Goal: Task Accomplishment & Management: Complete application form

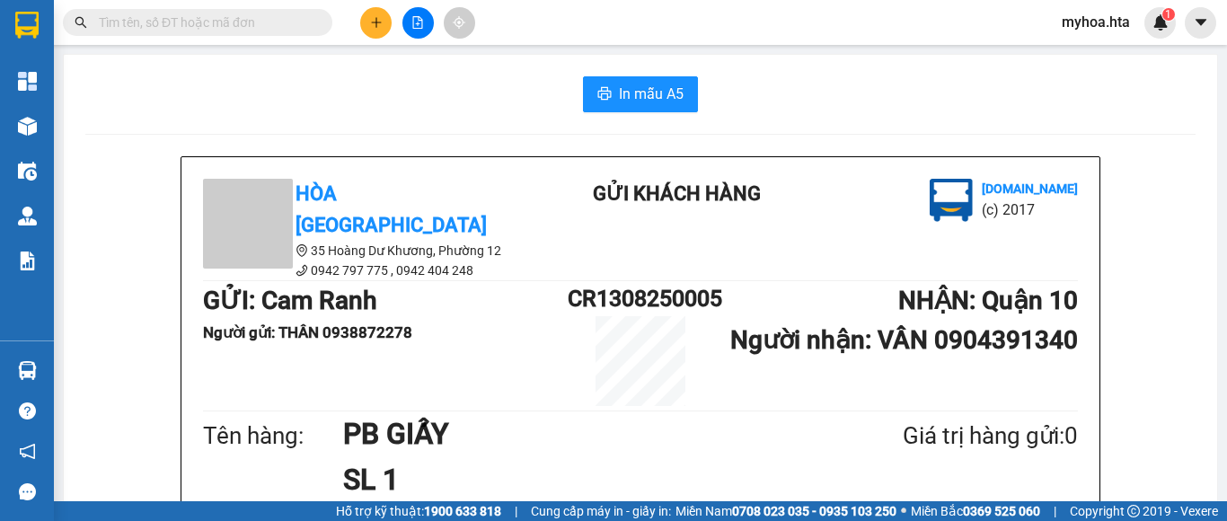
scroll to position [359, 0]
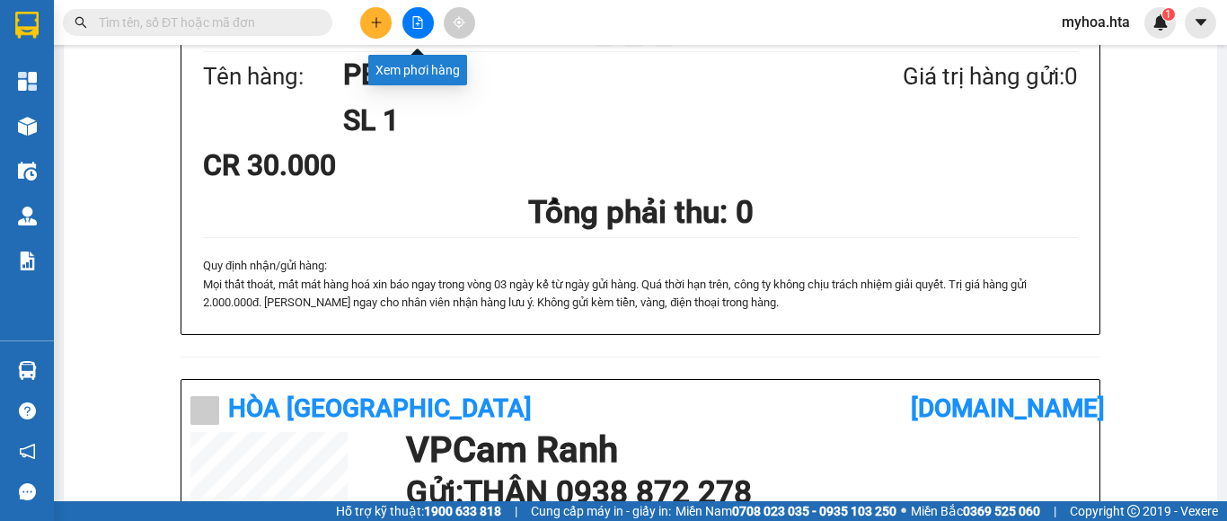
click at [413, 18] on icon "file-add" at bounding box center [418, 22] width 10 height 13
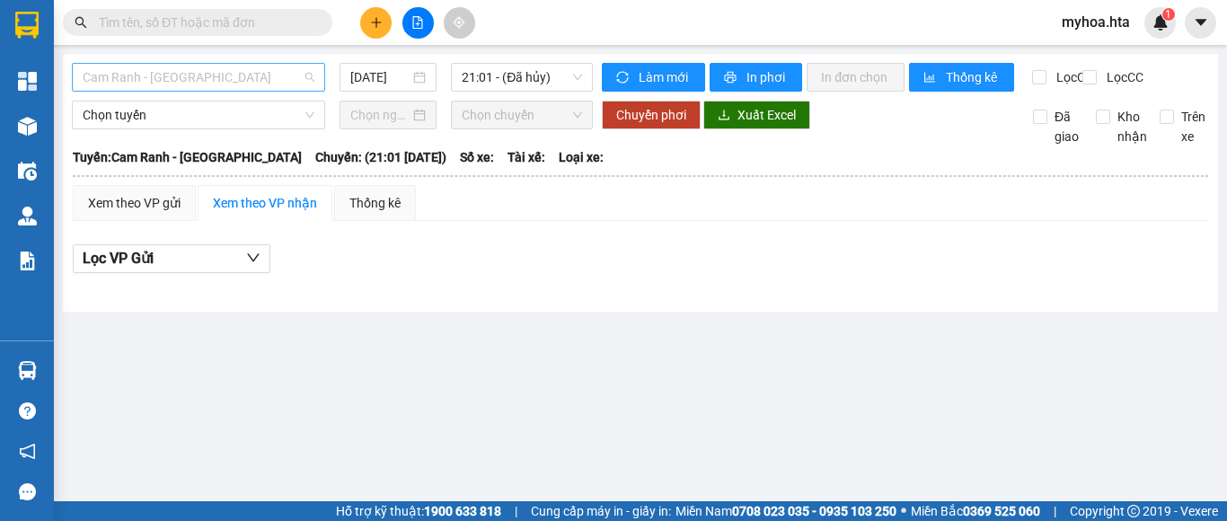
click at [206, 76] on span "Cam Ranh - [GEOGRAPHIC_DATA]" at bounding box center [199, 77] width 232 height 27
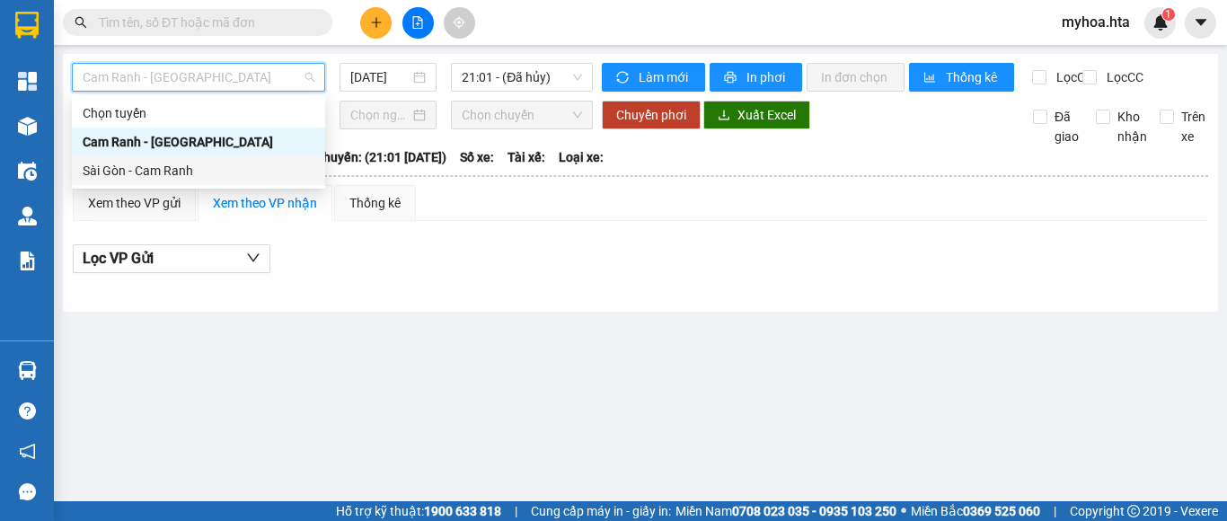
drag, startPoint x: 212, startPoint y: 172, endPoint x: 321, endPoint y: 121, distance: 120.9
click at [213, 172] on div "Sài Gòn - Cam Ranh" at bounding box center [199, 171] width 232 height 20
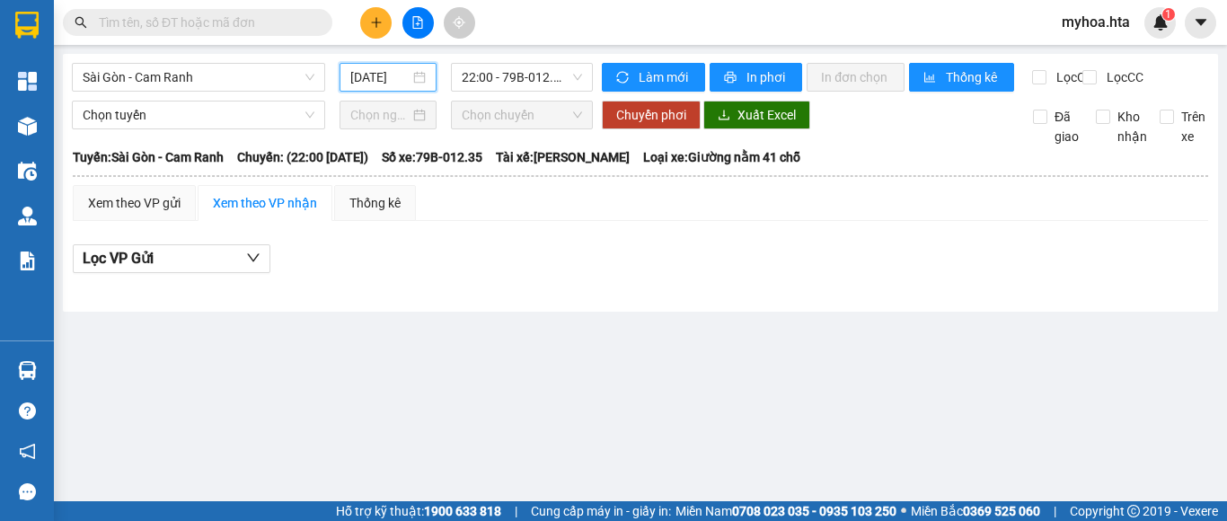
click at [376, 83] on input "[DATE]" at bounding box center [379, 77] width 59 height 20
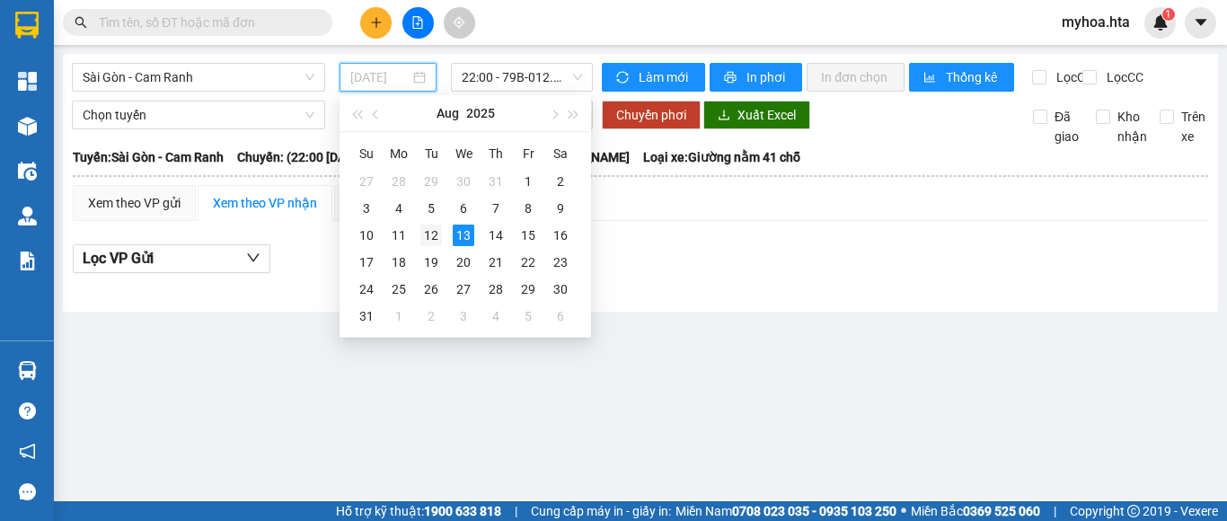
click at [437, 237] on div "12" at bounding box center [431, 235] width 22 height 22
type input "12/08/2025"
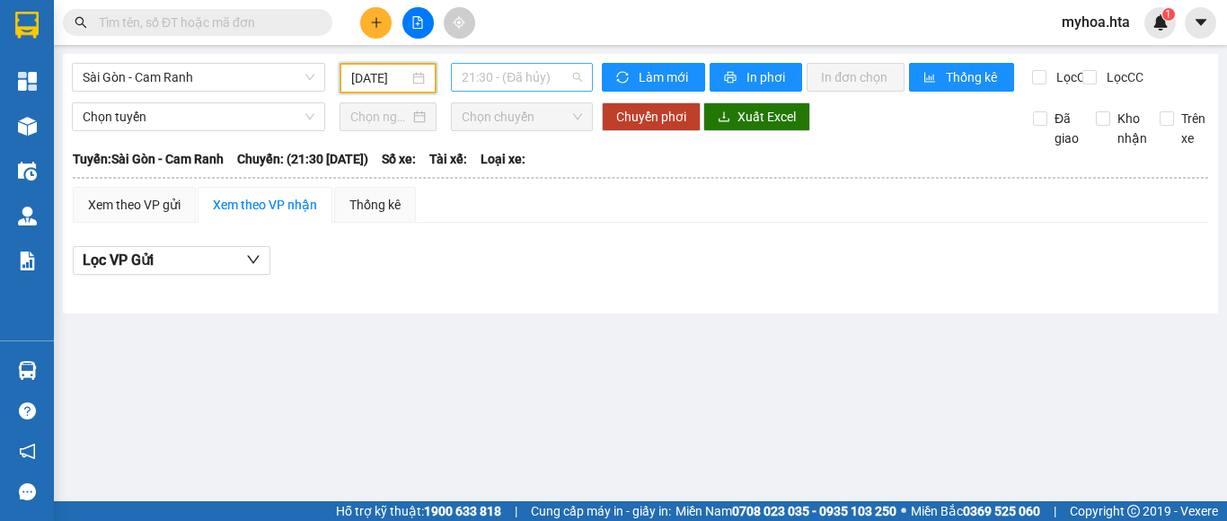
click at [525, 82] on span "21:30 - (Đã hủy)" at bounding box center [522, 77] width 120 height 27
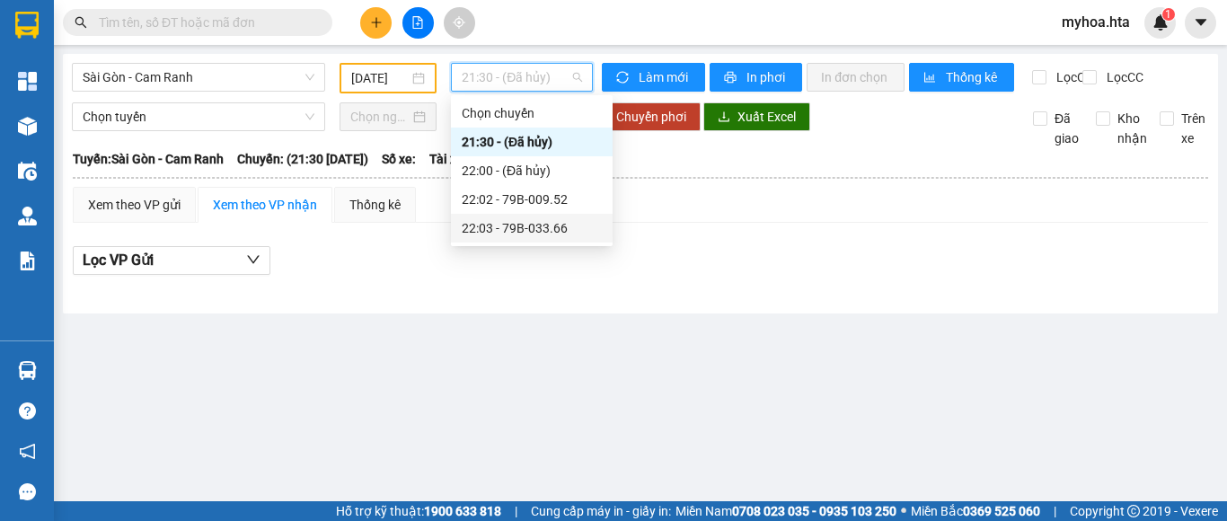
click at [526, 221] on div "22:03 - 79B-033.66" at bounding box center [532, 228] width 140 height 20
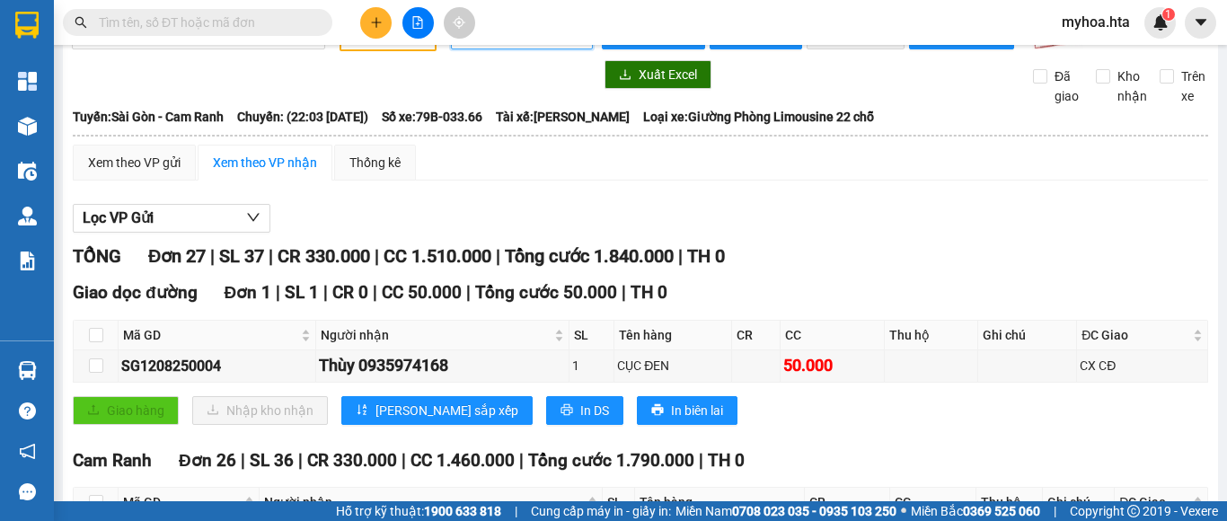
scroll to position [90, 0]
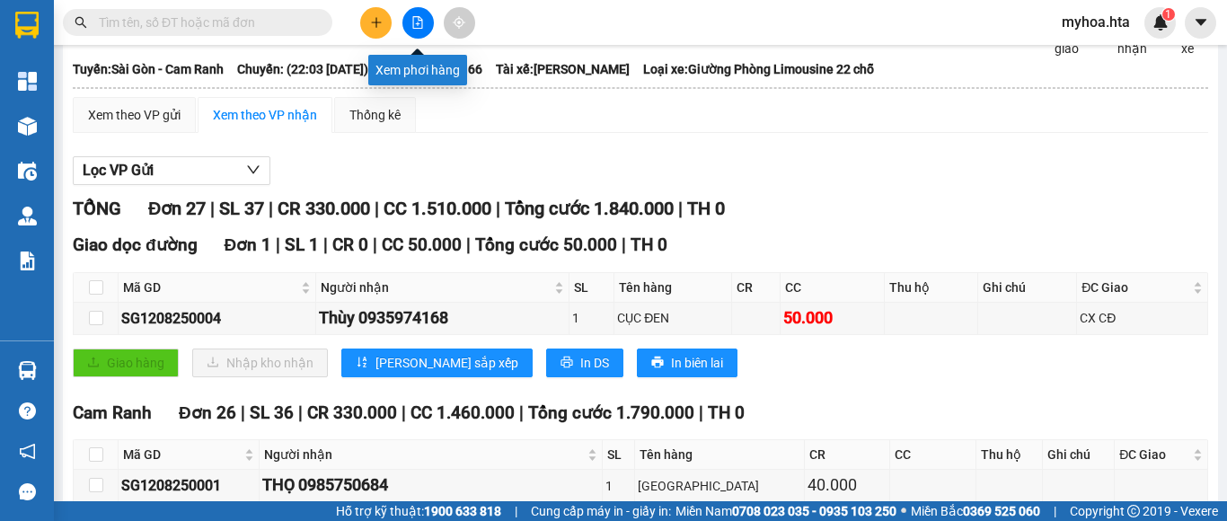
click at [418, 29] on button at bounding box center [417, 22] width 31 height 31
click at [427, 20] on button at bounding box center [417, 22] width 31 height 31
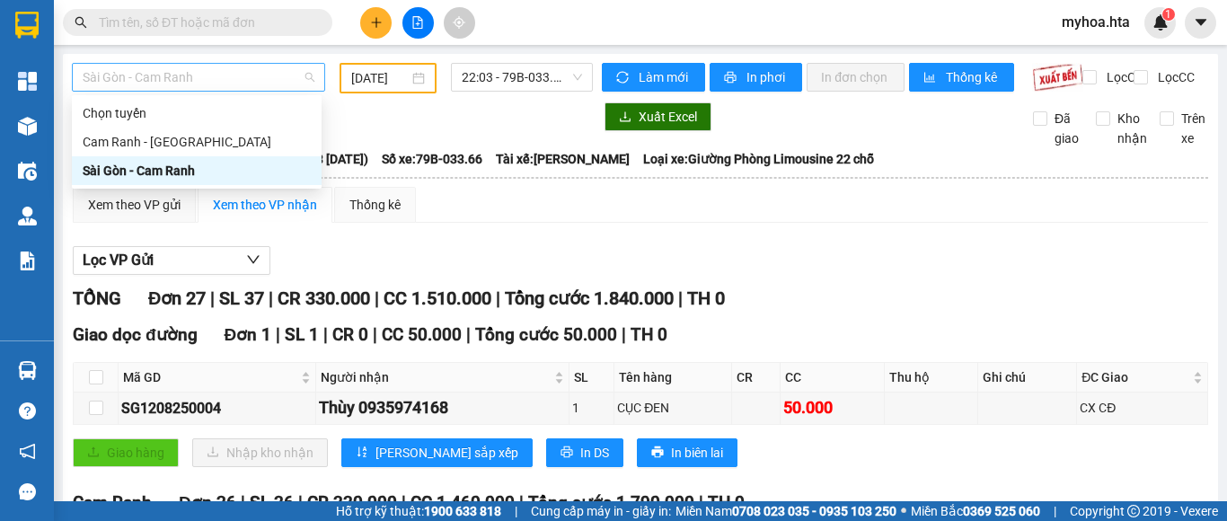
click at [264, 85] on span "Sài Gòn - Cam Ranh" at bounding box center [199, 77] width 232 height 27
click at [274, 157] on div "Sài Gòn - Cam Ranh" at bounding box center [197, 170] width 250 height 29
click at [302, 70] on span "Sài Gòn - Cam Ranh" at bounding box center [199, 77] width 232 height 27
click at [270, 135] on div "Cam Ranh - [GEOGRAPHIC_DATA]" at bounding box center [197, 142] width 228 height 20
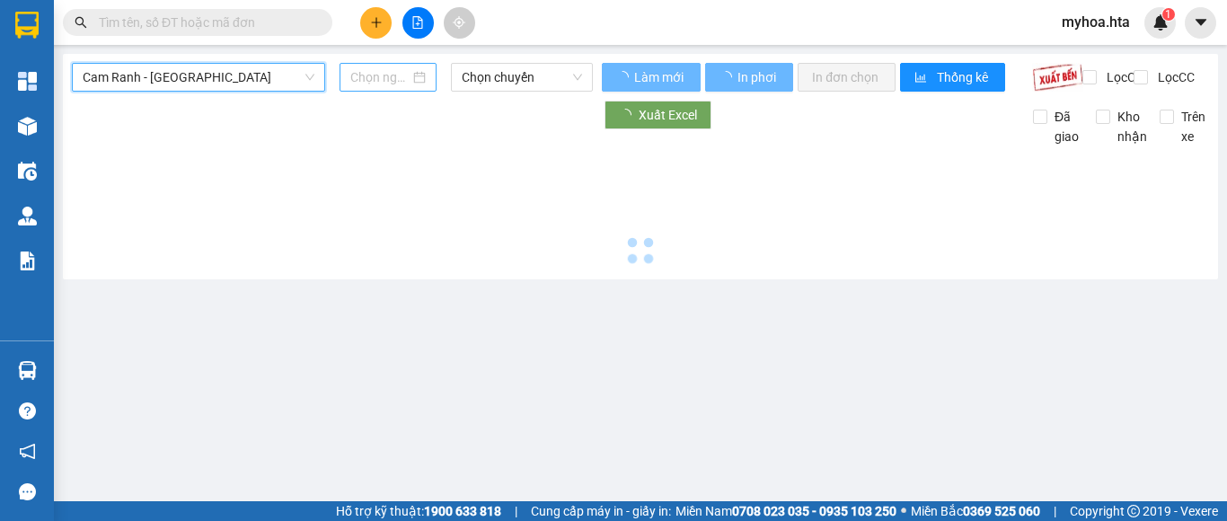
click at [379, 80] on input at bounding box center [379, 77] width 59 height 20
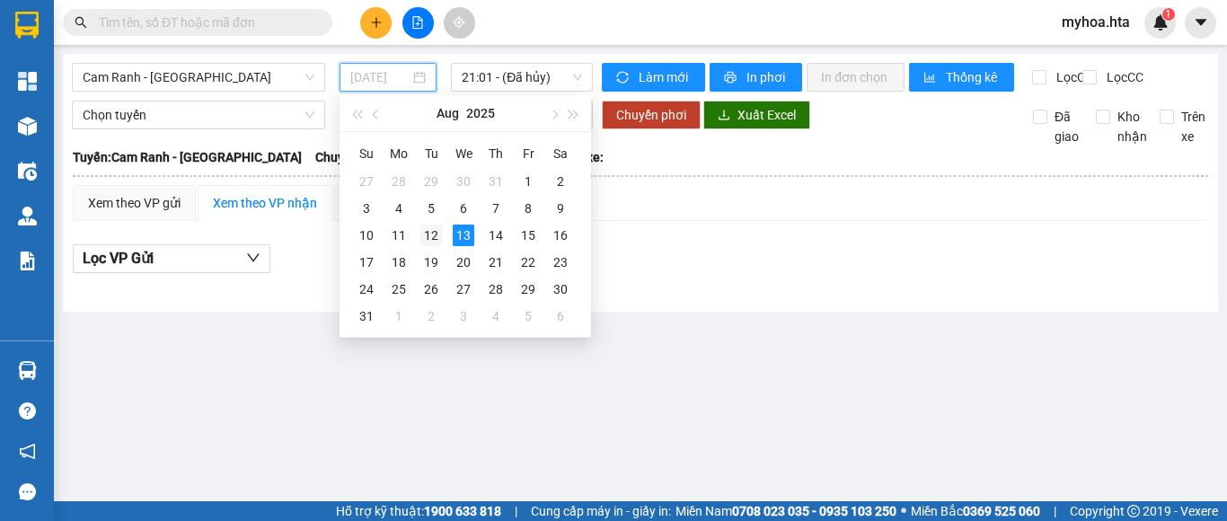
click at [426, 234] on div "12" at bounding box center [431, 235] width 22 height 22
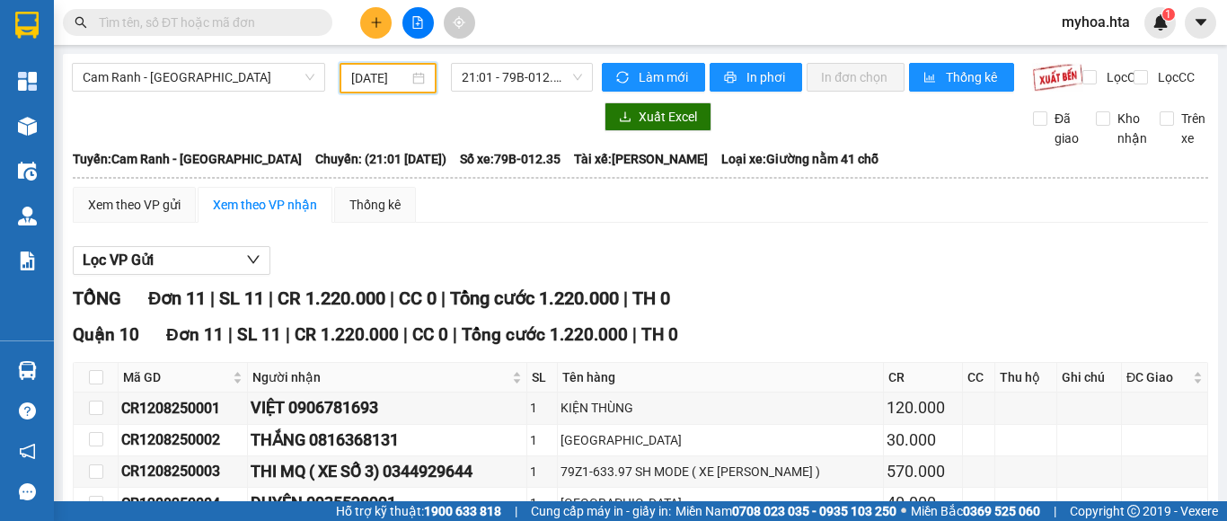
click at [402, 75] on input "12/08/2025" at bounding box center [379, 78] width 57 height 20
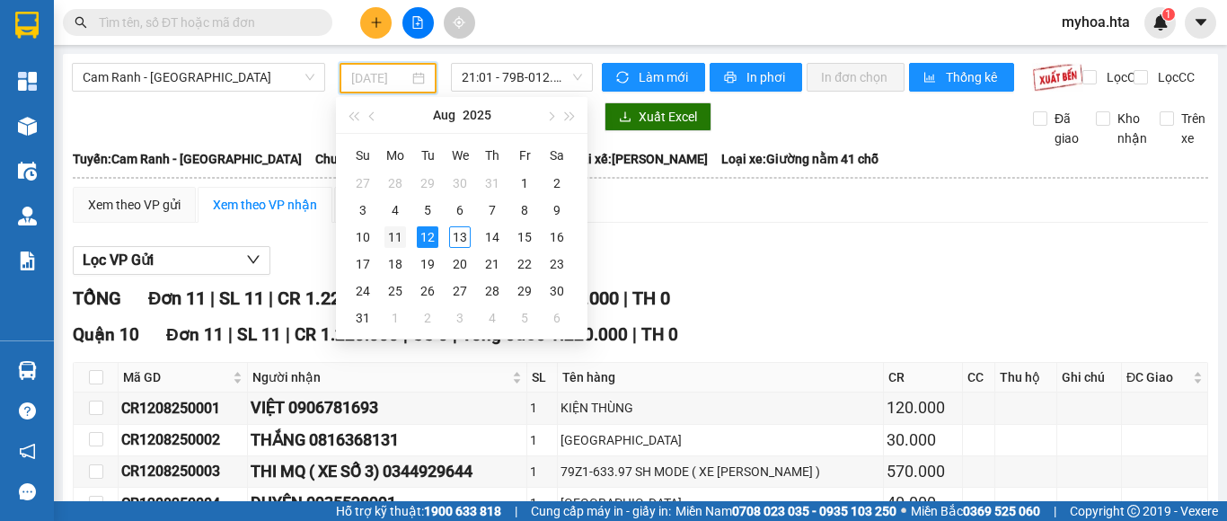
click at [397, 235] on div "11" at bounding box center [395, 237] width 22 height 22
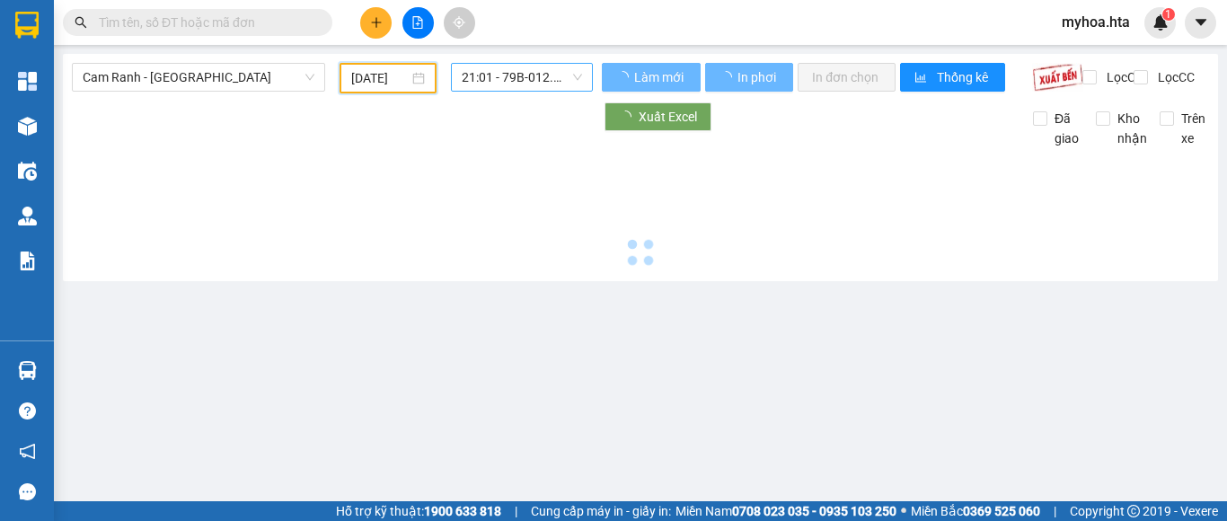
type input "11/08/2025"
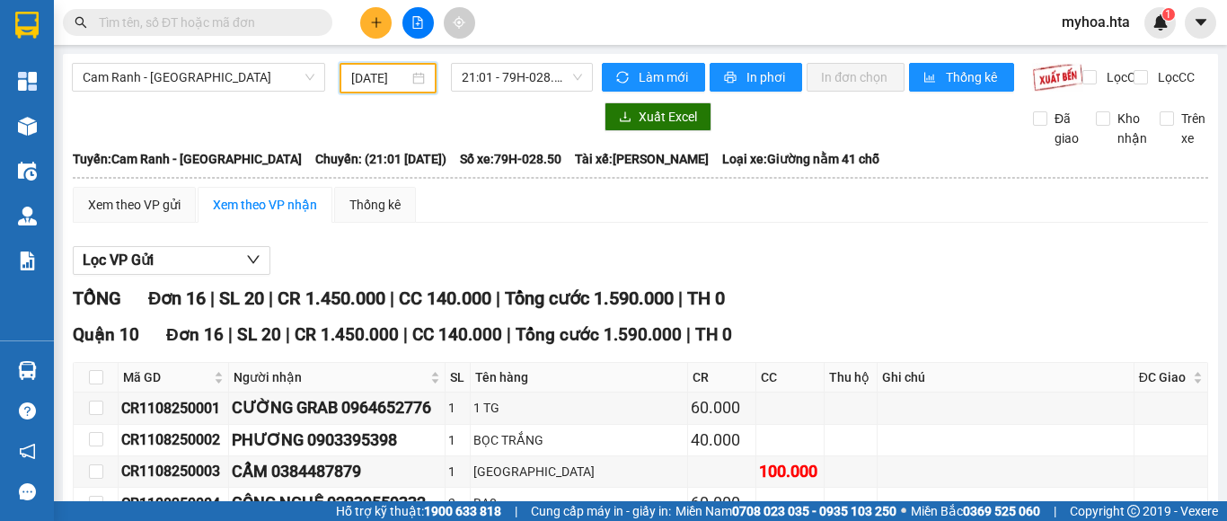
click at [379, 22] on icon "plus" at bounding box center [376, 22] width 13 height 13
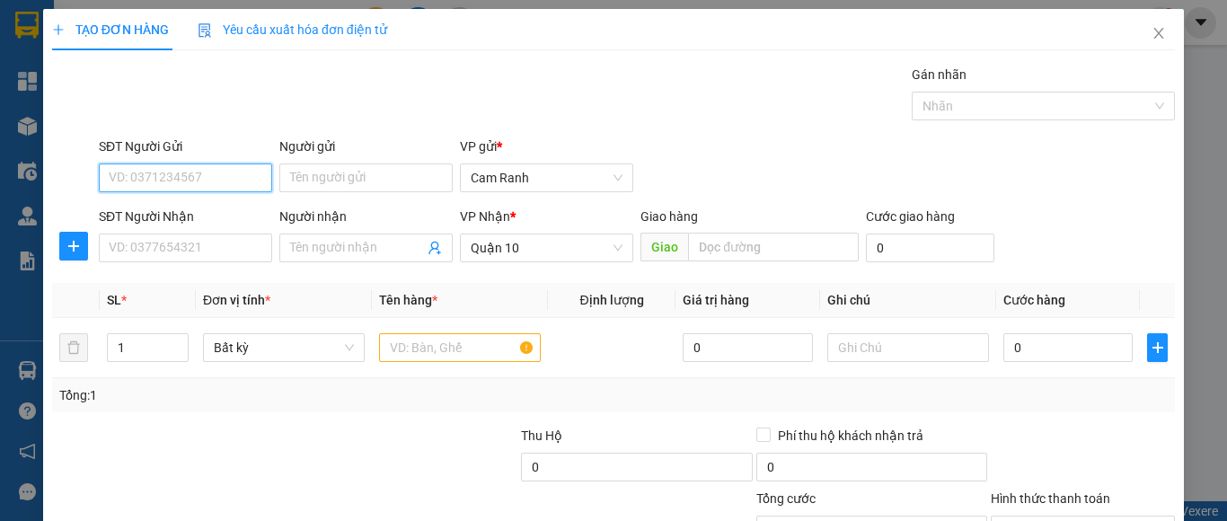
click at [179, 165] on input "SĐT Người Gửi" at bounding box center [185, 177] width 173 height 29
type input "0938988"
drag, startPoint x: 185, startPoint y: 179, endPoint x: 83, endPoint y: 163, distance: 103.5
click at [83, 163] on div "SĐT Người Gửi 0938988 0938988 Người gửi Tên người gửi VP gửi * Cam Ranh" at bounding box center [613, 167] width 1126 height 63
click at [136, 178] on input "0938988" at bounding box center [185, 177] width 173 height 29
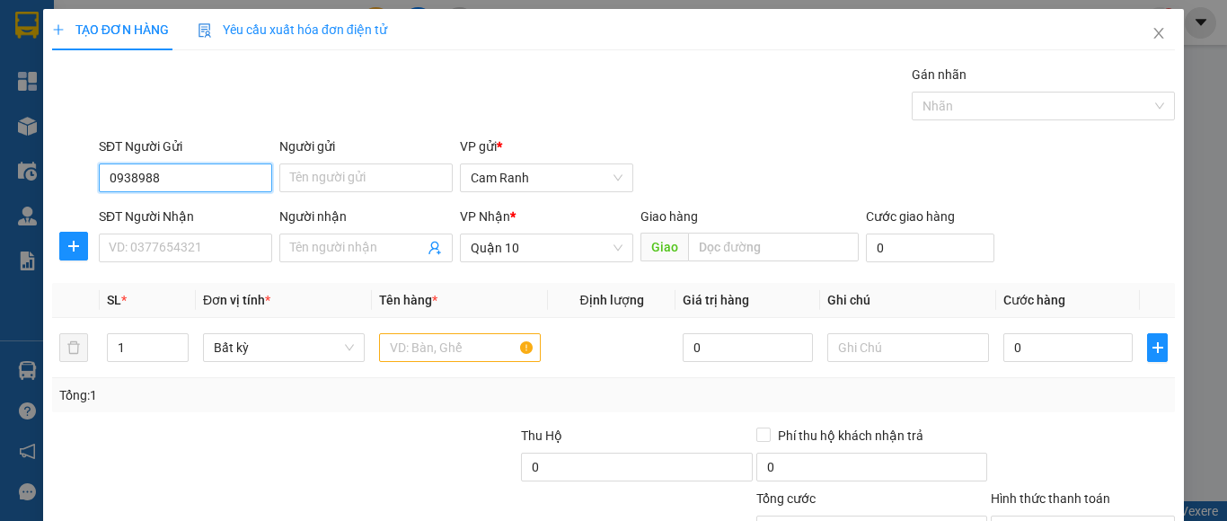
click at [160, 178] on input "0938988" at bounding box center [185, 177] width 173 height 29
drag, startPoint x: 160, startPoint y: 178, endPoint x: 189, endPoint y: 216, distance: 47.4
click at [192, 237] on form "SĐT Người Gửi 0938988 0938988 Người gửi Tên người gửi VP gửi * Cam Ranh SĐT Ngư…" at bounding box center [613, 202] width 1122 height 133
drag, startPoint x: 173, startPoint y: 189, endPoint x: 93, endPoint y: 167, distance: 83.0
click at [95, 167] on div "SĐT Người Gửi 0938988 0938988" at bounding box center [185, 167] width 180 height 63
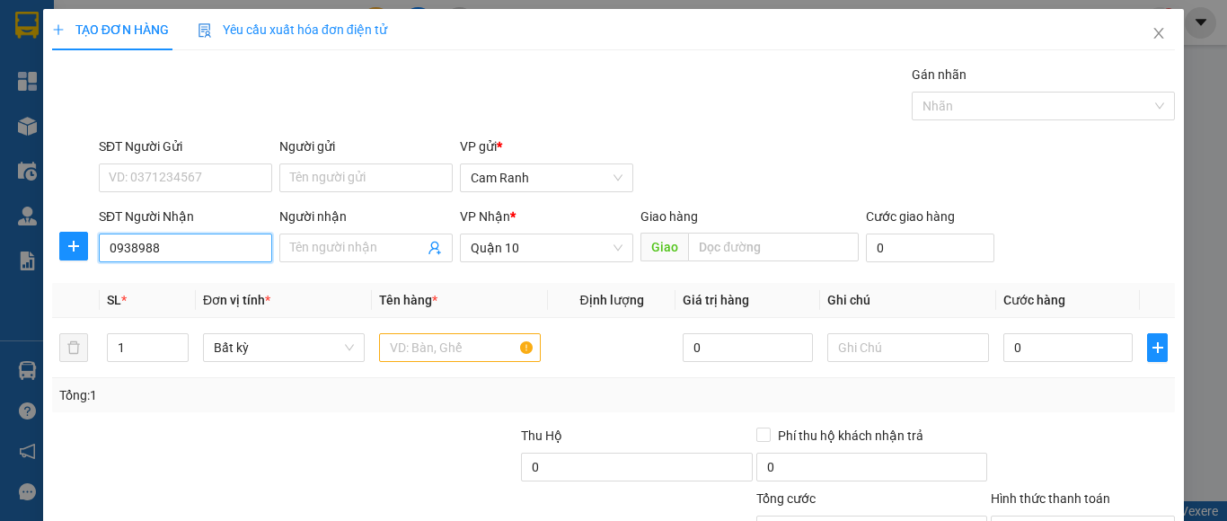
click at [198, 249] on input "0938988" at bounding box center [185, 247] width 173 height 29
click at [196, 294] on div "0938988042 - YẾN" at bounding box center [183, 283] width 171 height 29
type input "0938988042"
type input "YẾN"
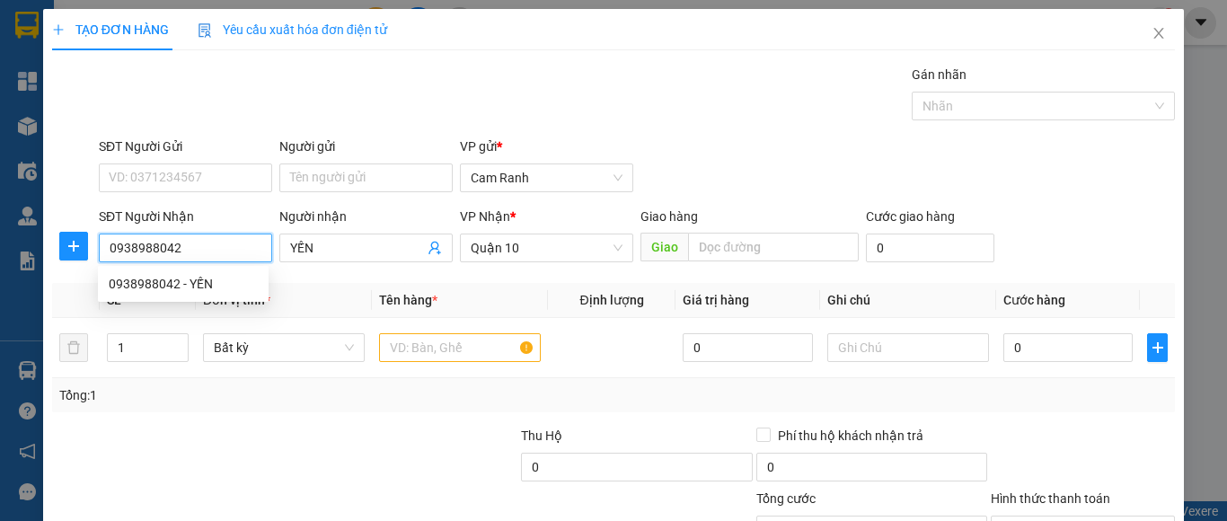
type input "50.000"
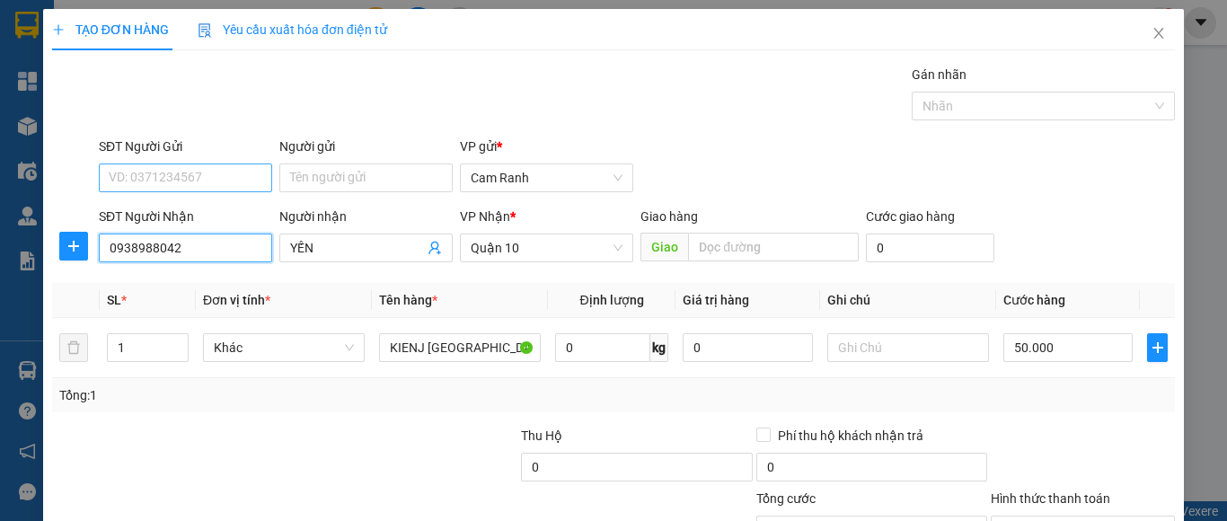
type input "0938988042"
click at [197, 178] on input "SĐT Người Gửi" at bounding box center [185, 177] width 173 height 29
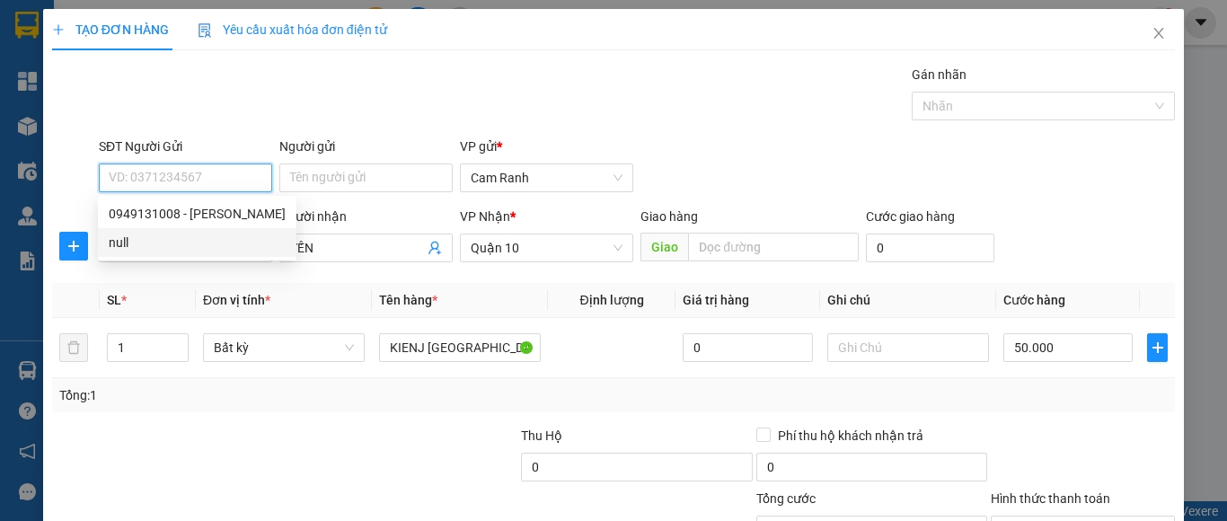
drag, startPoint x: 199, startPoint y: 214, endPoint x: 242, endPoint y: 242, distance: 50.6
click at [239, 238] on div "0949131008 - NGỌC null" at bounding box center [197, 227] width 198 height 57
click at [293, 298] on th "Đơn vị tính *" at bounding box center [284, 300] width 176 height 35
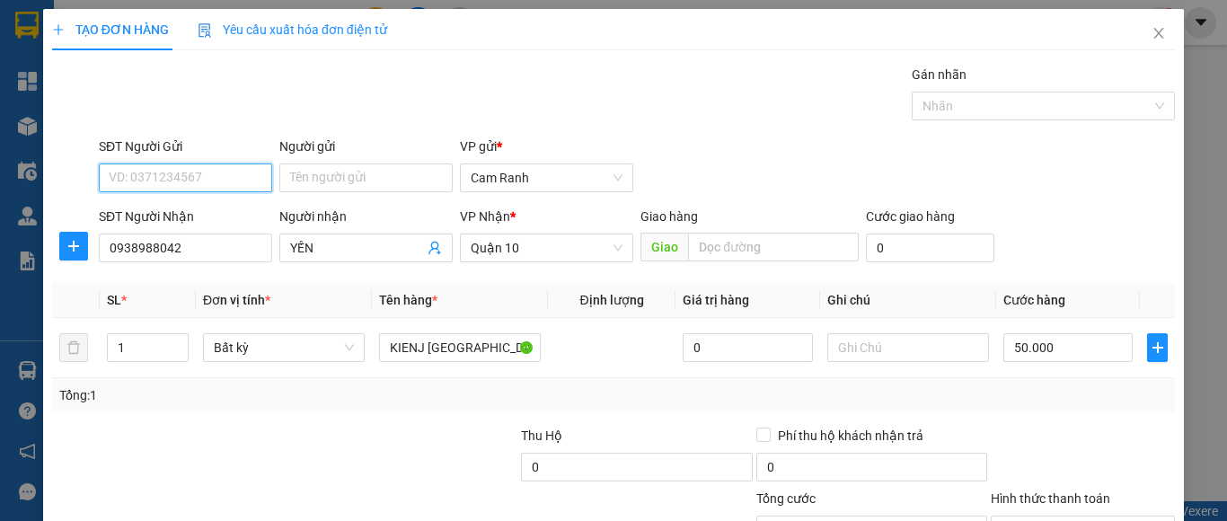
click at [207, 181] on input "SĐT Người Gửi" at bounding box center [185, 177] width 173 height 29
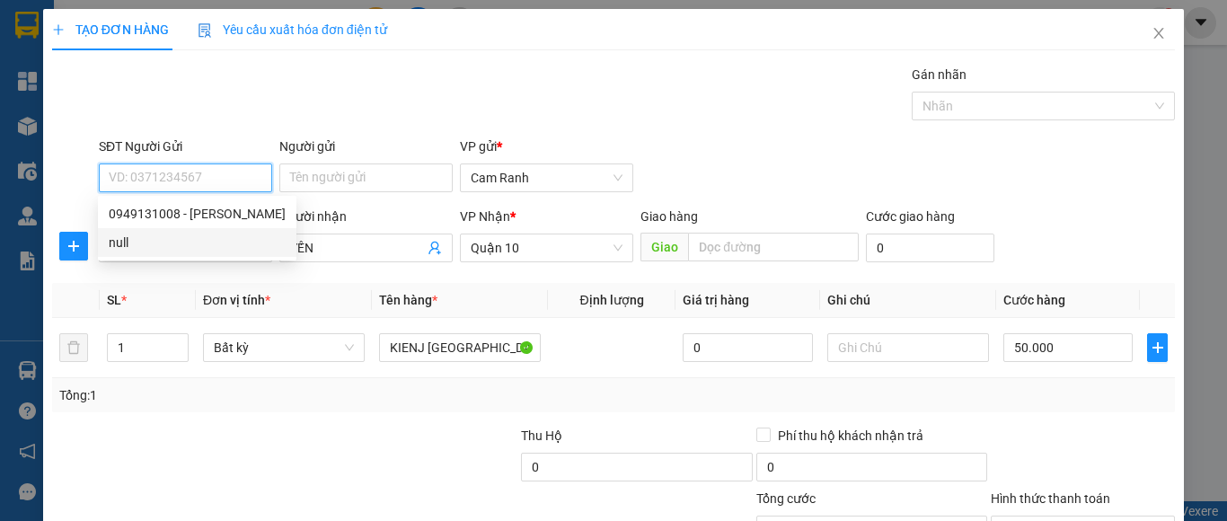
click at [205, 180] on input "SĐT Người Gửi" at bounding box center [185, 177] width 173 height 29
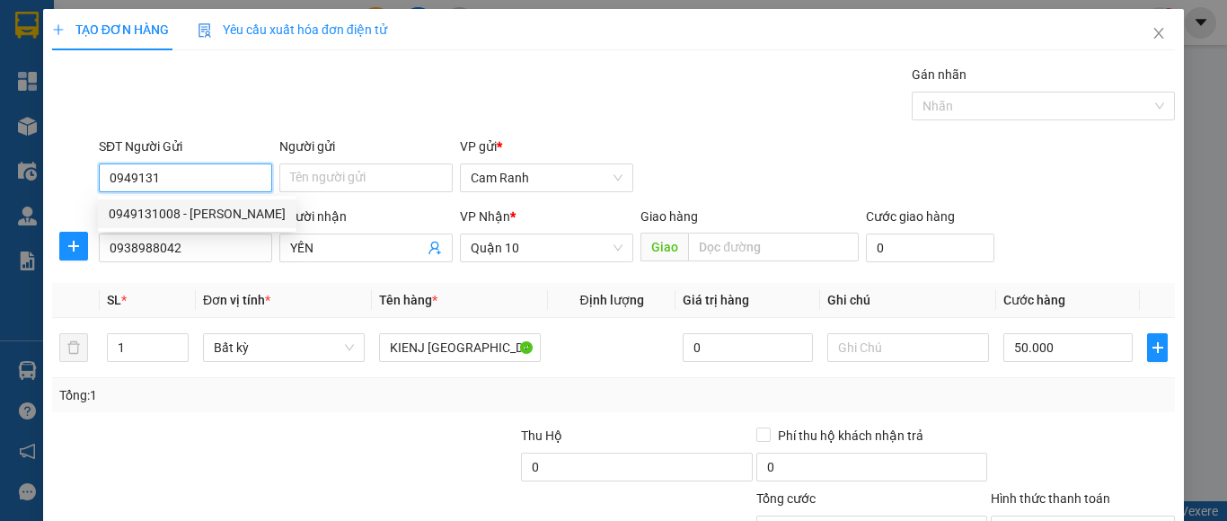
click at [201, 223] on div "0949131008 - NGỌC" at bounding box center [197, 214] width 177 height 20
type input "0949131008"
type input "NGỌC"
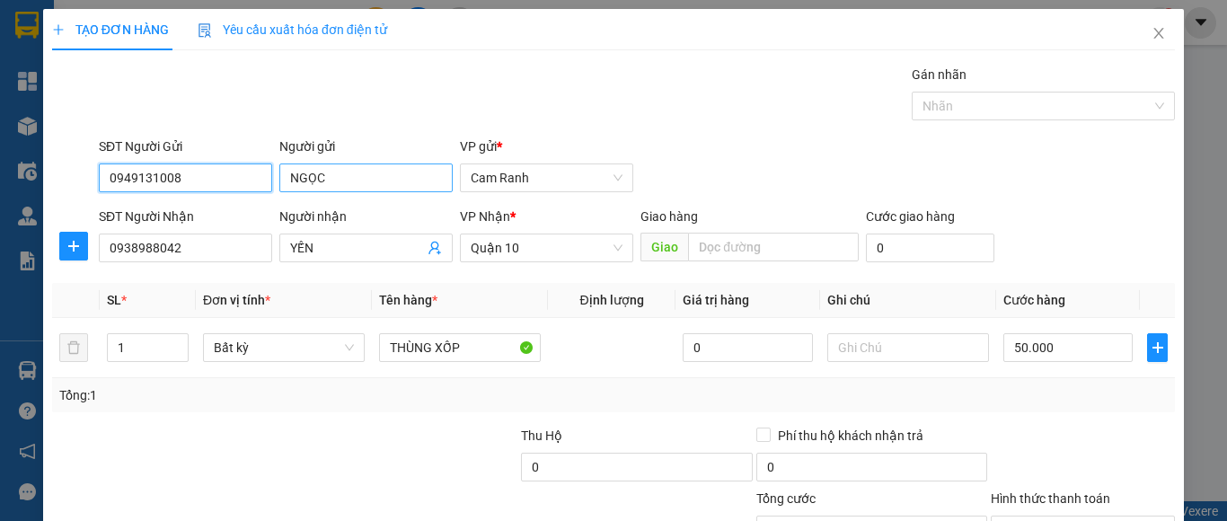
type input "0949131008"
drag, startPoint x: 361, startPoint y: 174, endPoint x: 304, endPoint y: 101, distance: 92.9
click at [276, 175] on div "Người gửi NGỌC NGỌC" at bounding box center [366, 167] width 180 height 63
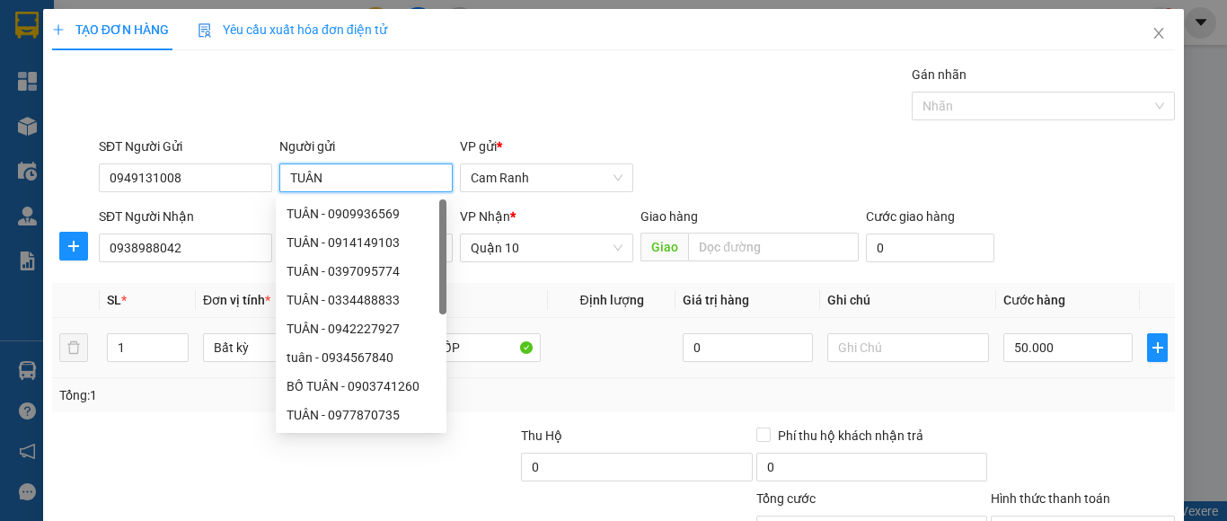
type input "TUÂN"
click at [554, 356] on td at bounding box center [612, 348] width 128 height 60
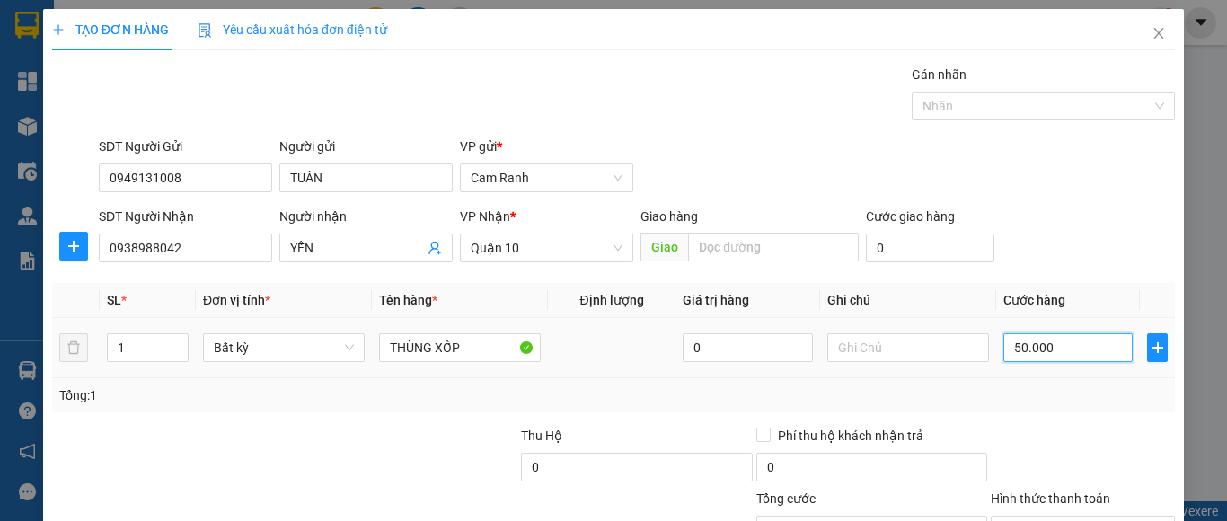
click at [1003, 347] on input "50.000" at bounding box center [1067, 347] width 129 height 29
type input "4"
type input "40"
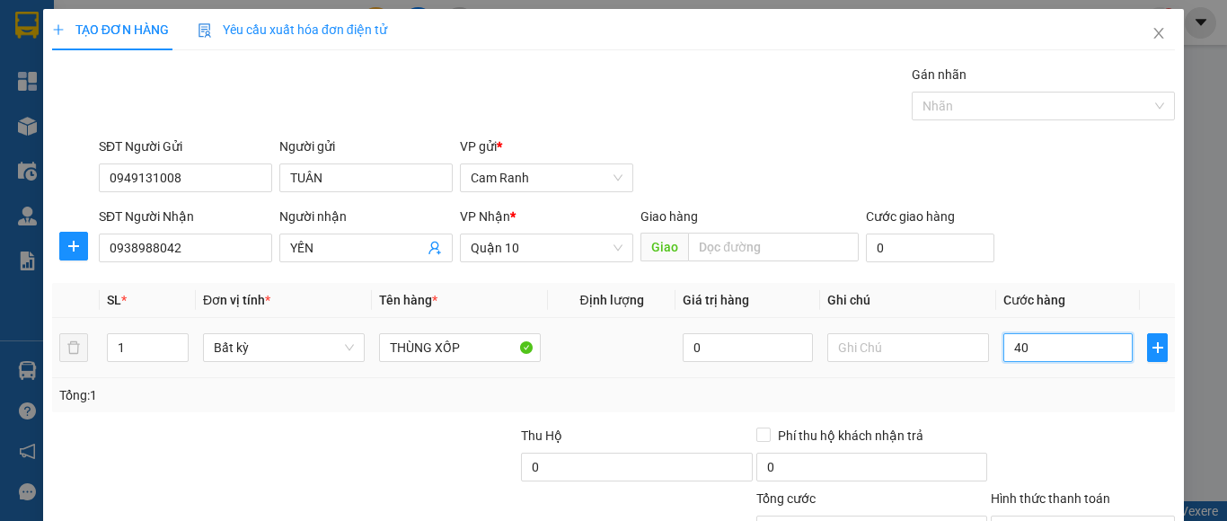
type input "40"
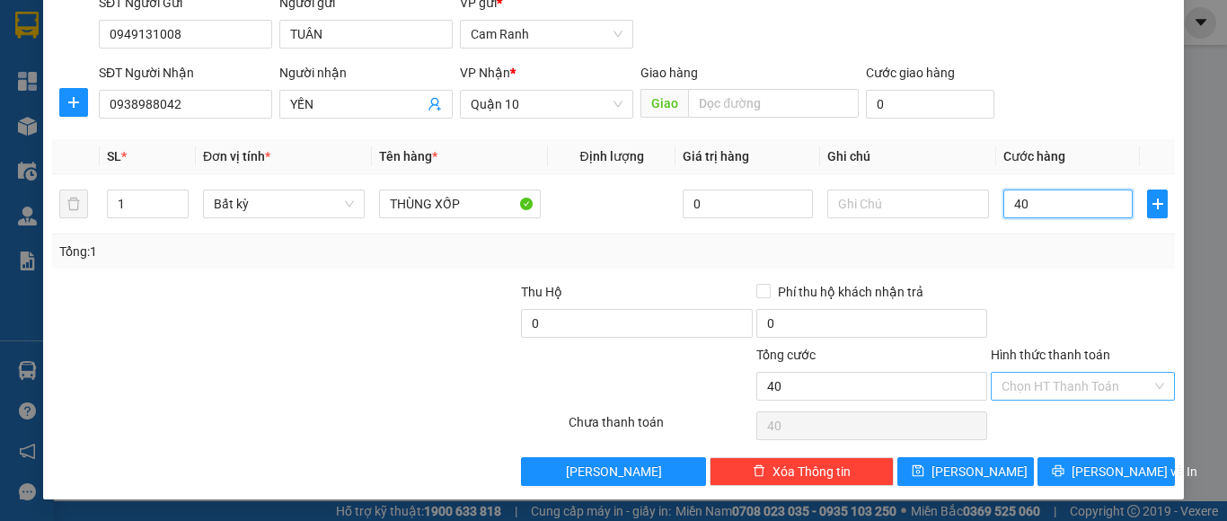
type input "40"
type input "40.000"
click at [1074, 381] on input "Hình thức thanh toán" at bounding box center [1076, 386] width 150 height 27
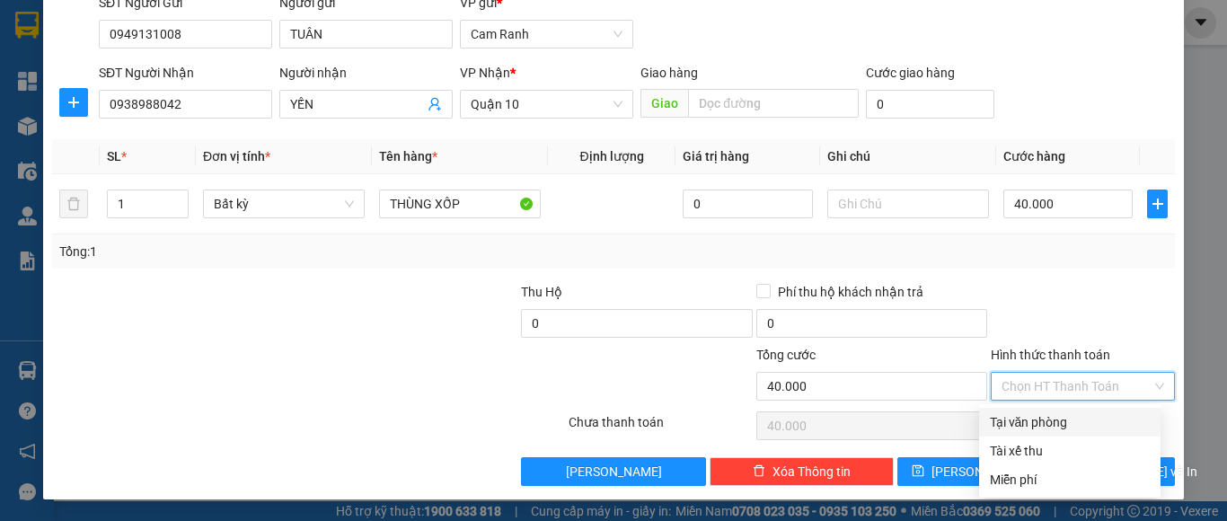
click at [1070, 406] on div "Transit Pickup Surcharge Ids Transit Deliver Surcharge Ids Transit Deliver Surc…" at bounding box center [613, 203] width 1122 height 565
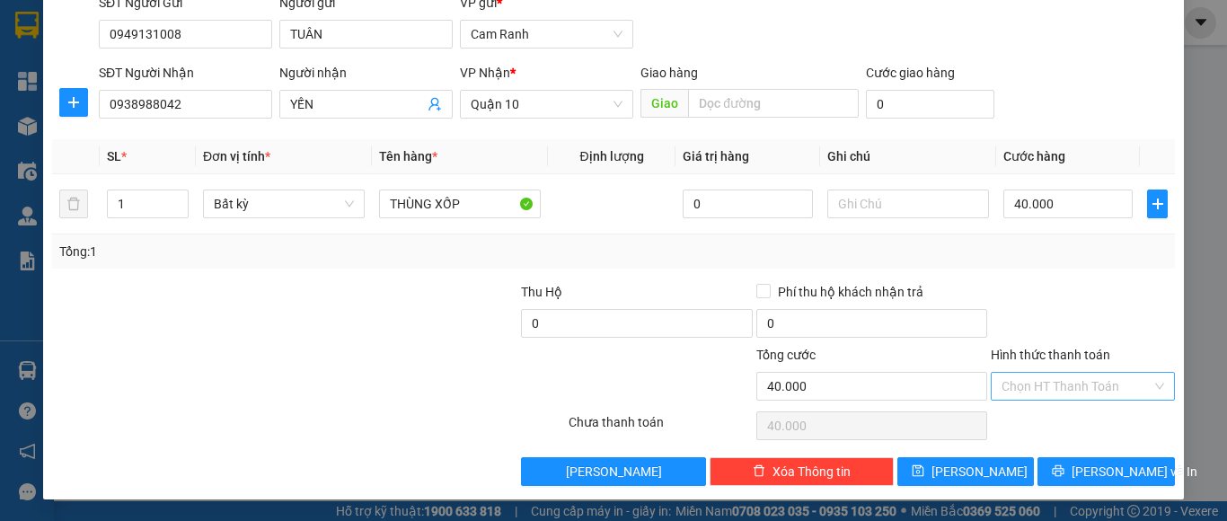
click at [1082, 380] on input "Hình thức thanh toán" at bounding box center [1076, 386] width 150 height 27
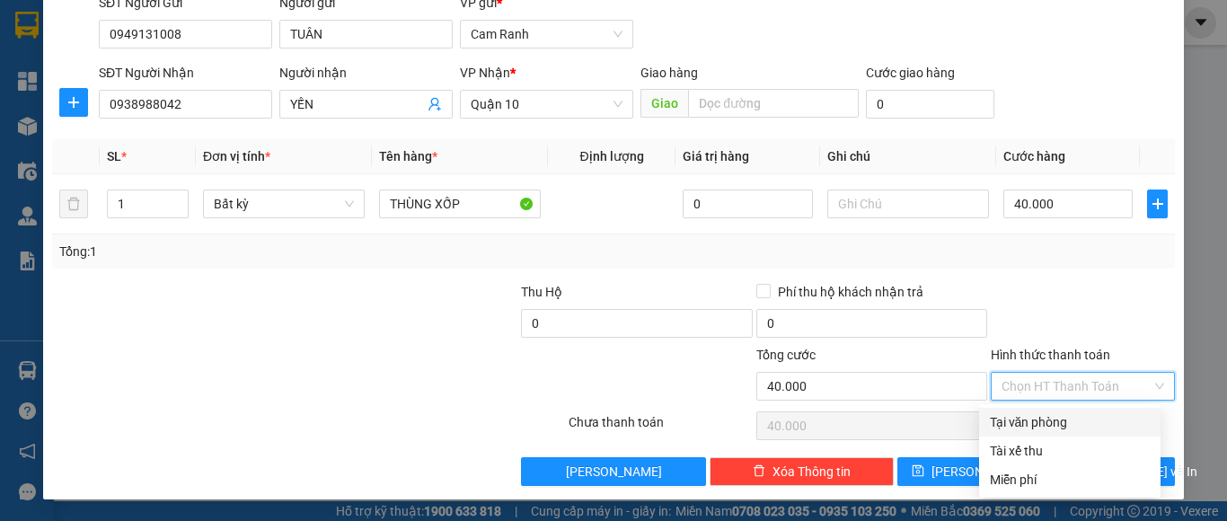
click at [1083, 427] on div "Tại văn phòng" at bounding box center [1070, 422] width 160 height 20
type input "0"
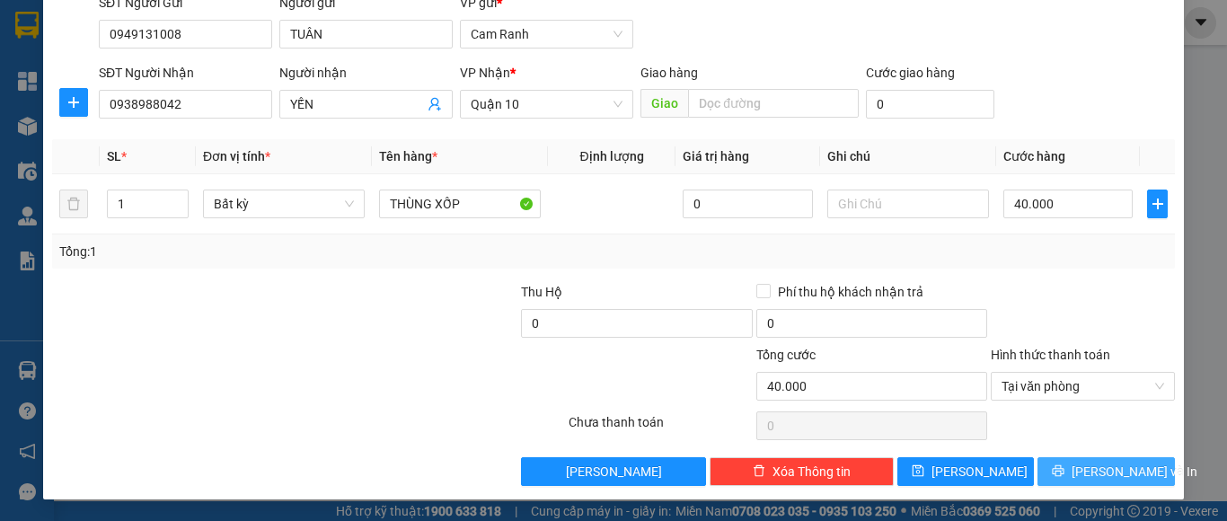
click at [1076, 471] on button "Lưu và In" at bounding box center [1105, 471] width 137 height 29
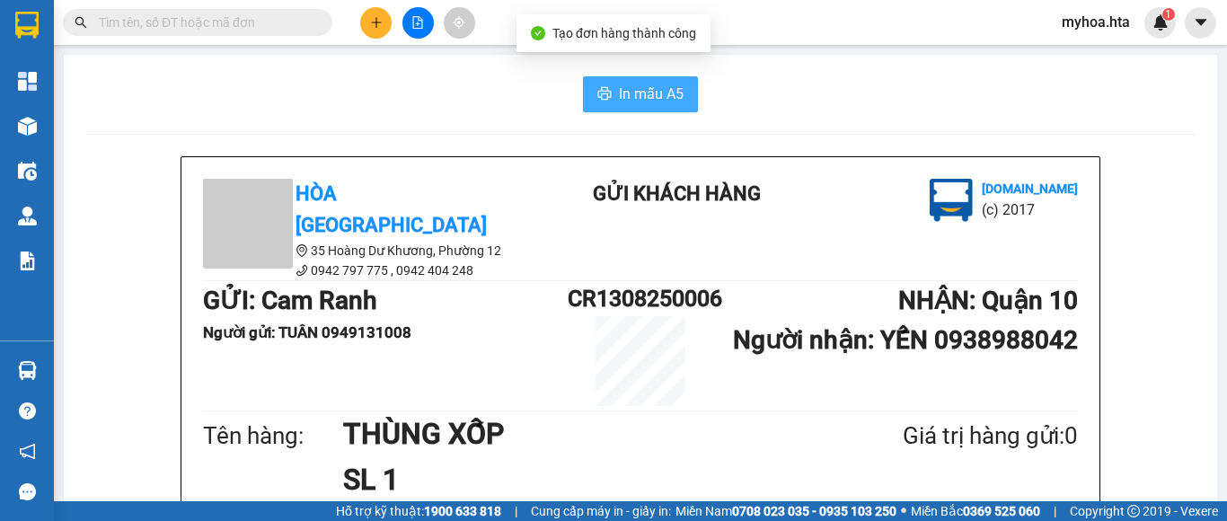
click at [639, 95] on span "In mẫu A5" at bounding box center [651, 94] width 65 height 22
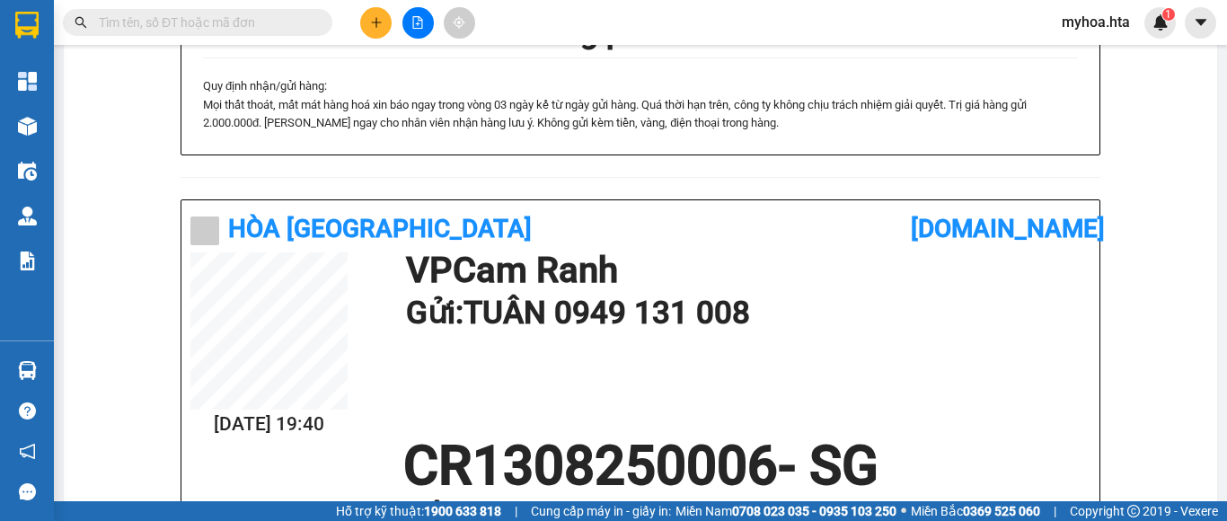
scroll to position [312, 0]
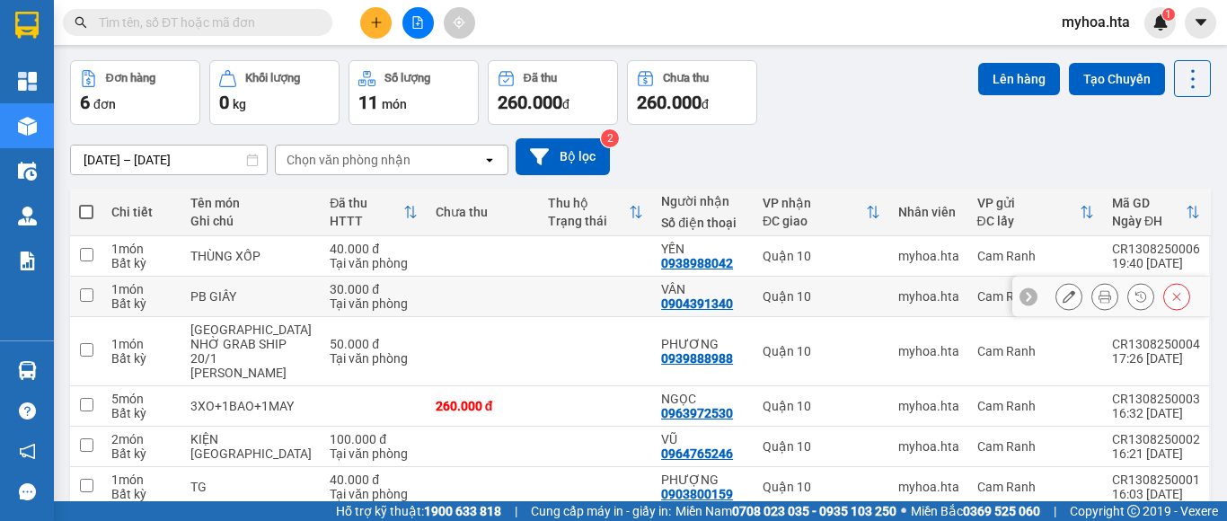
scroll to position [130, 0]
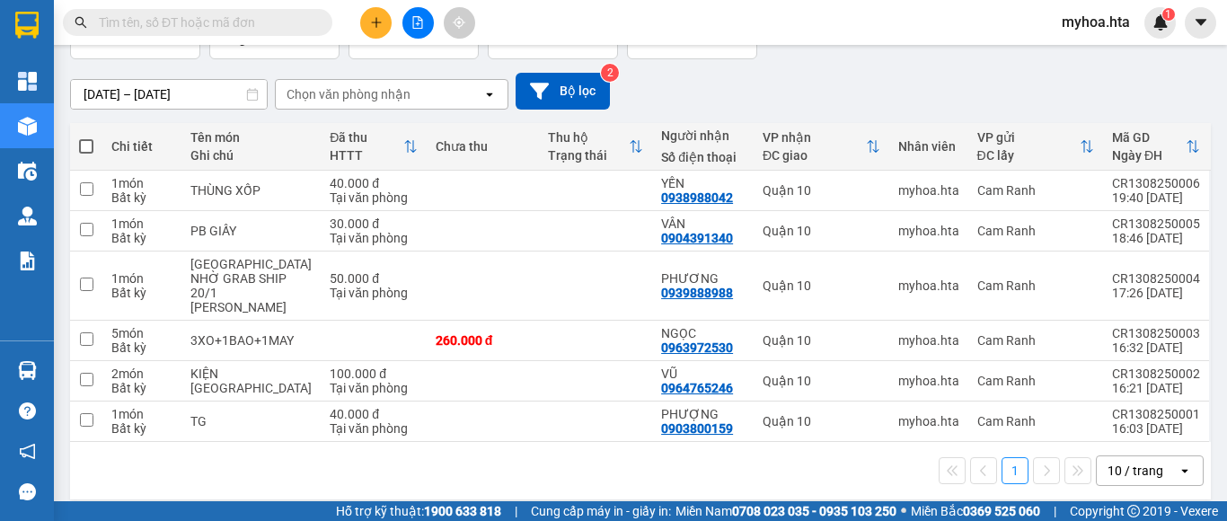
click at [1151, 456] on div "10 / trang" at bounding box center [1136, 470] width 81 height 29
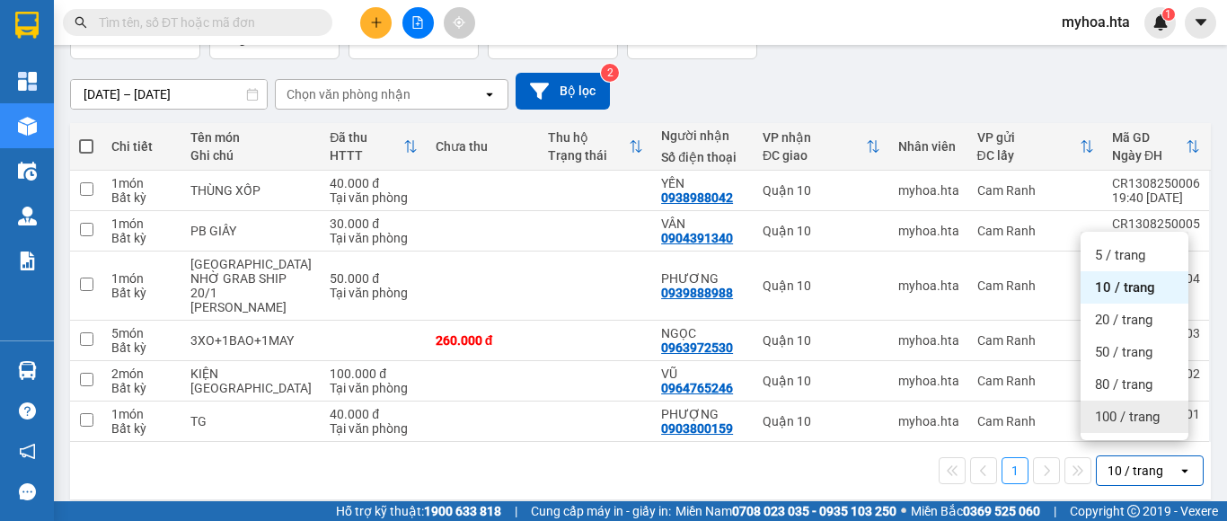
click at [1151, 420] on span "100 / trang" at bounding box center [1127, 417] width 65 height 18
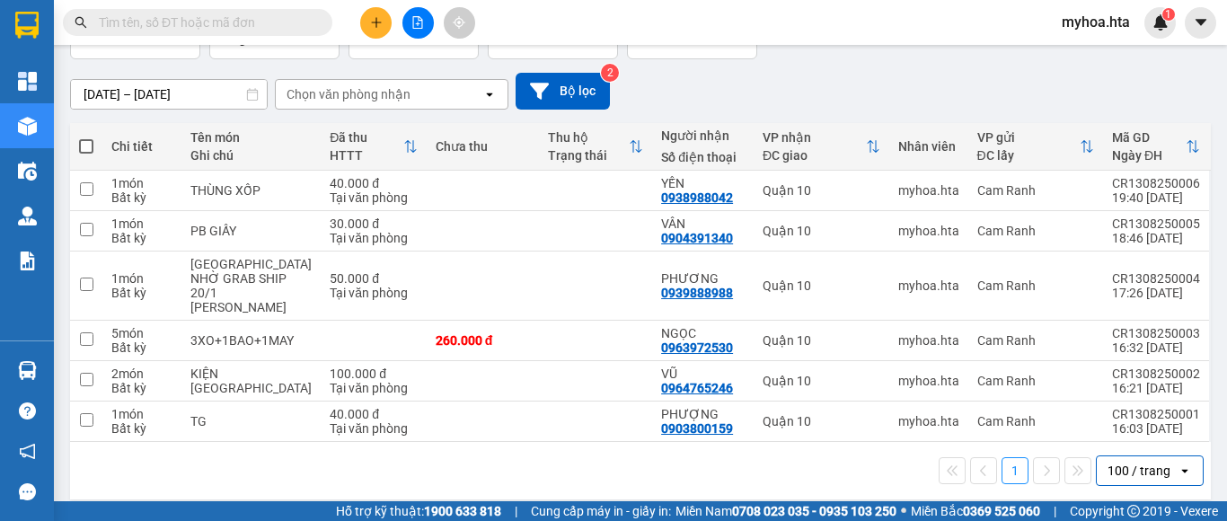
click at [81, 142] on span at bounding box center [86, 146] width 14 height 14
click at [86, 137] on input "checkbox" at bounding box center [86, 137] width 0 height 0
checkbox input "true"
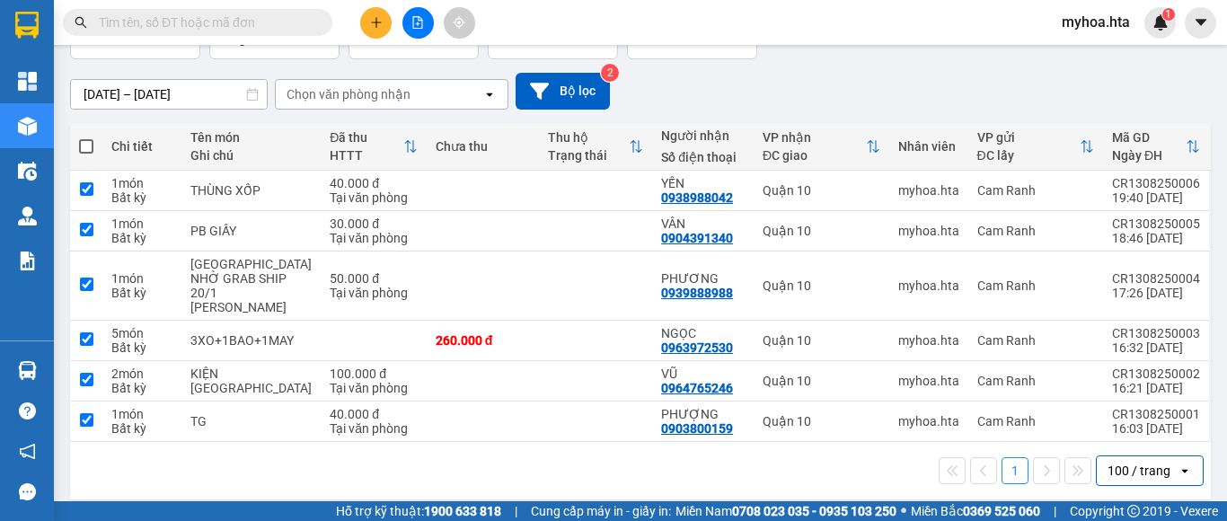
checkbox input "true"
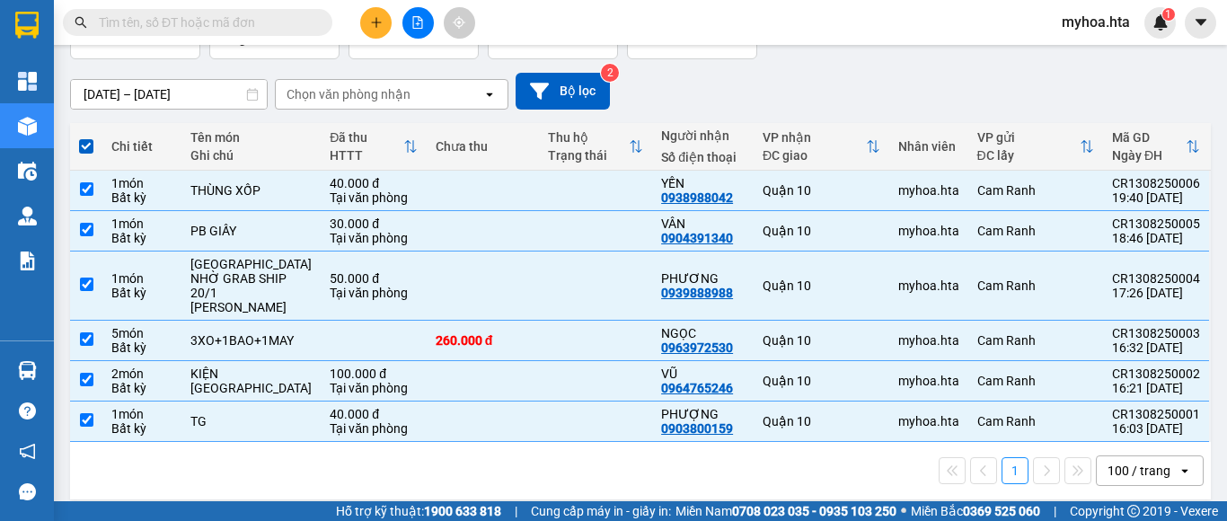
scroll to position [0, 0]
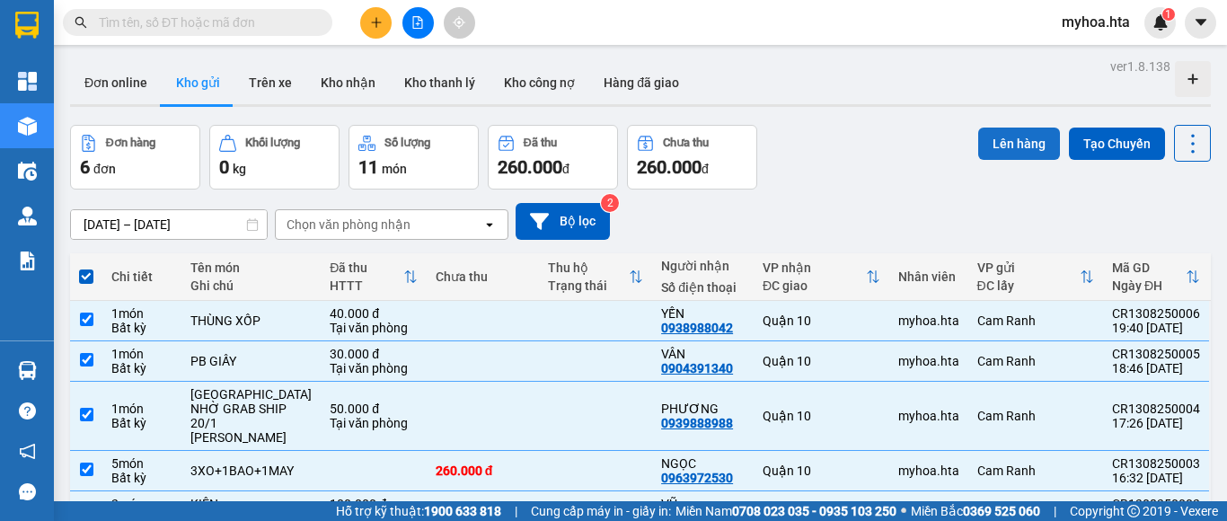
click at [1009, 148] on button "Lên hàng" at bounding box center [1019, 144] width 82 height 32
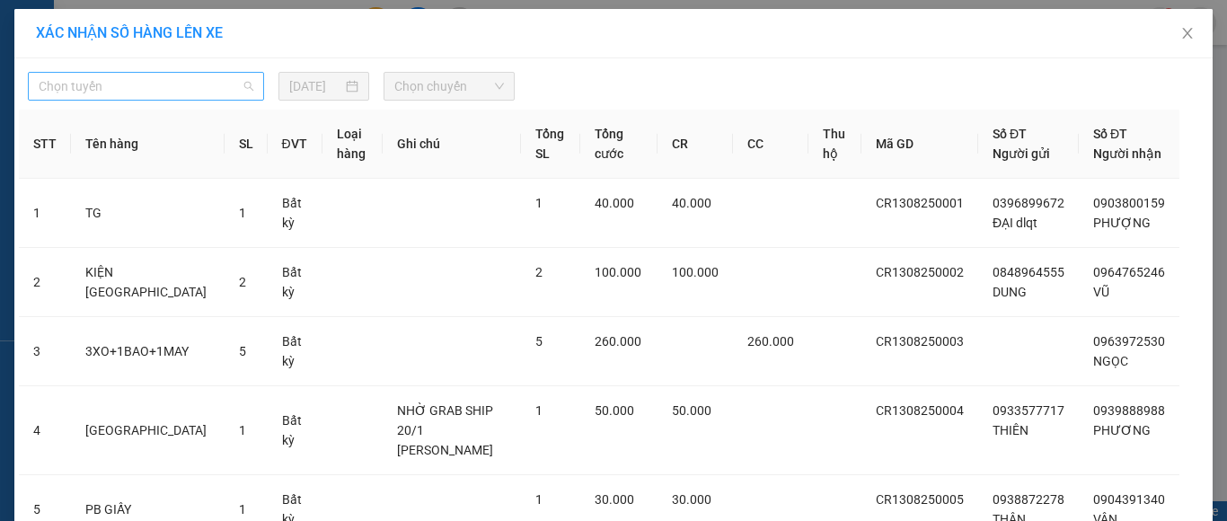
click at [201, 77] on span "Chọn tuyến" at bounding box center [146, 86] width 215 height 27
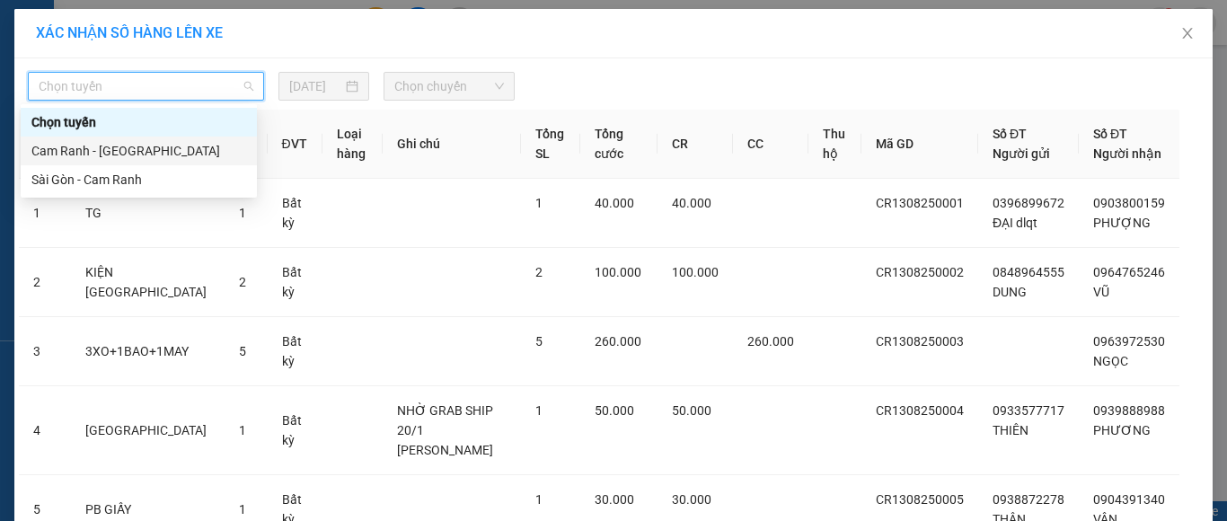
click at [183, 148] on div "Cam Ranh - [GEOGRAPHIC_DATA]" at bounding box center [138, 151] width 215 height 20
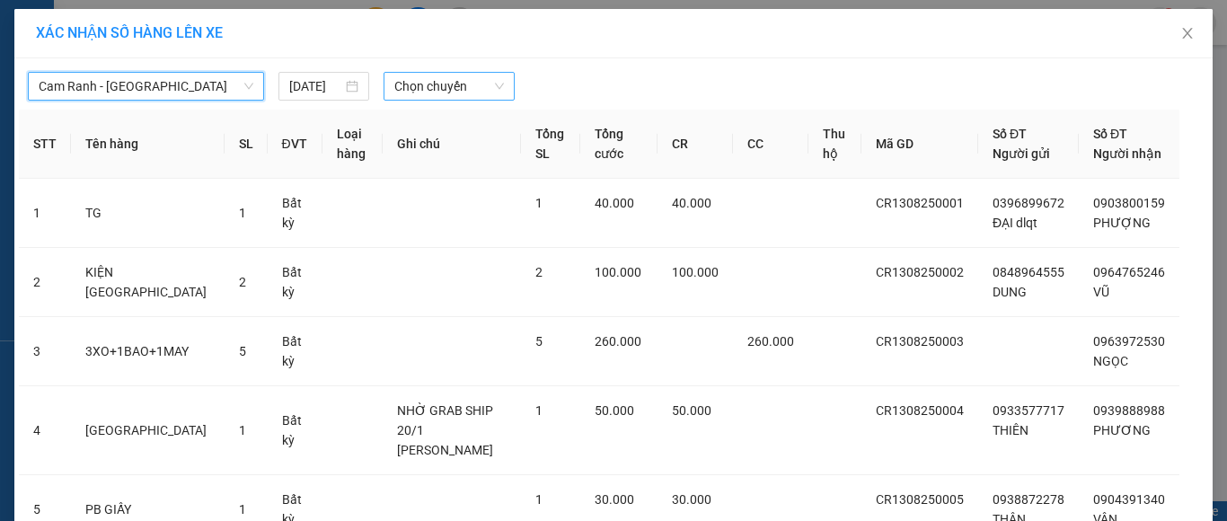
click at [455, 89] on span "Chọn chuyến" at bounding box center [449, 86] width 110 height 27
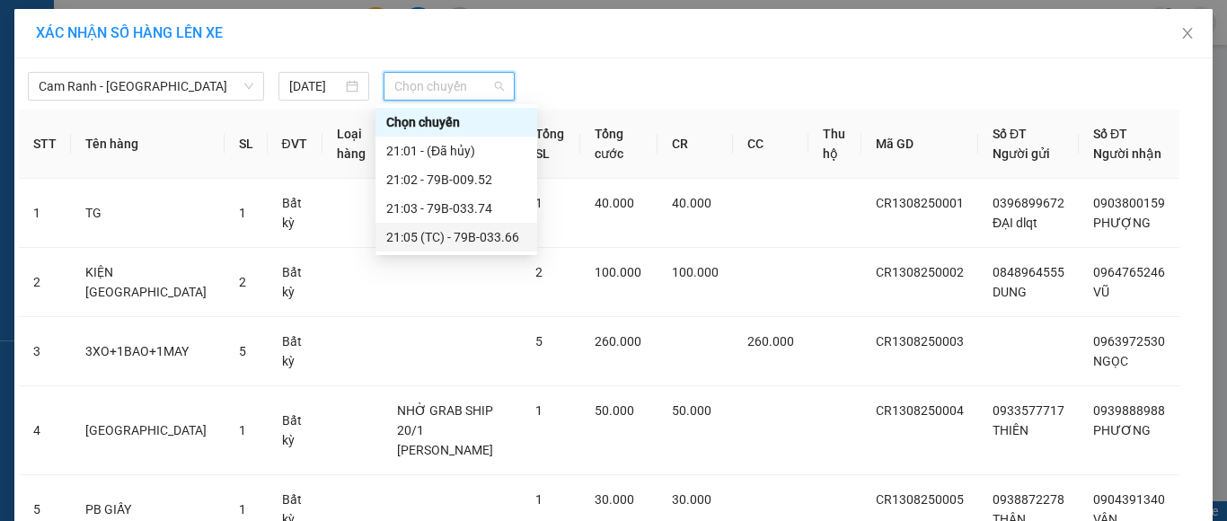
click at [480, 231] on div "21:05 (TC) - 79B-033.66" at bounding box center [456, 237] width 140 height 20
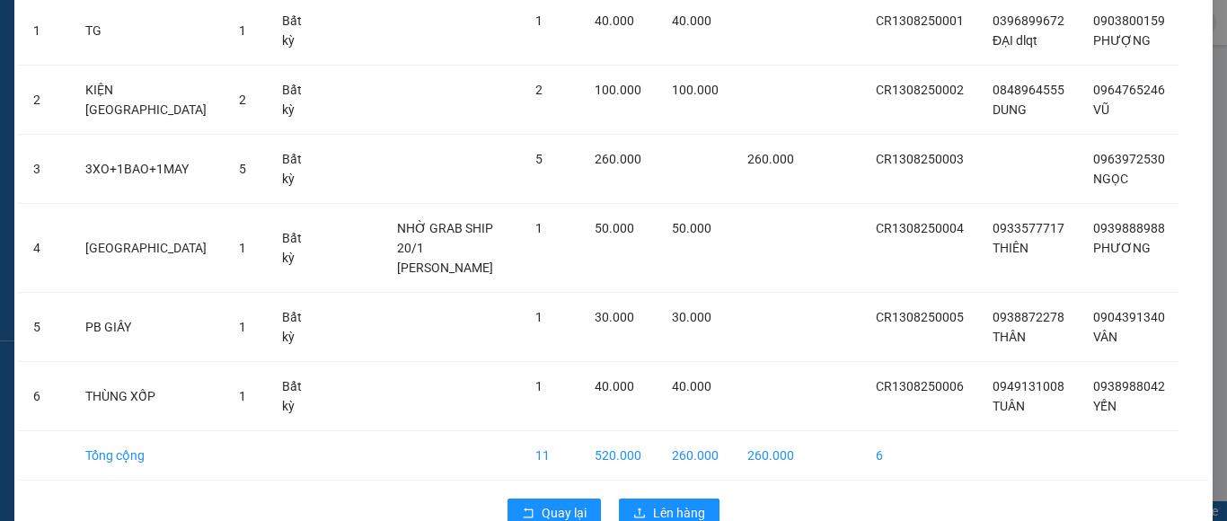
scroll to position [264, 0]
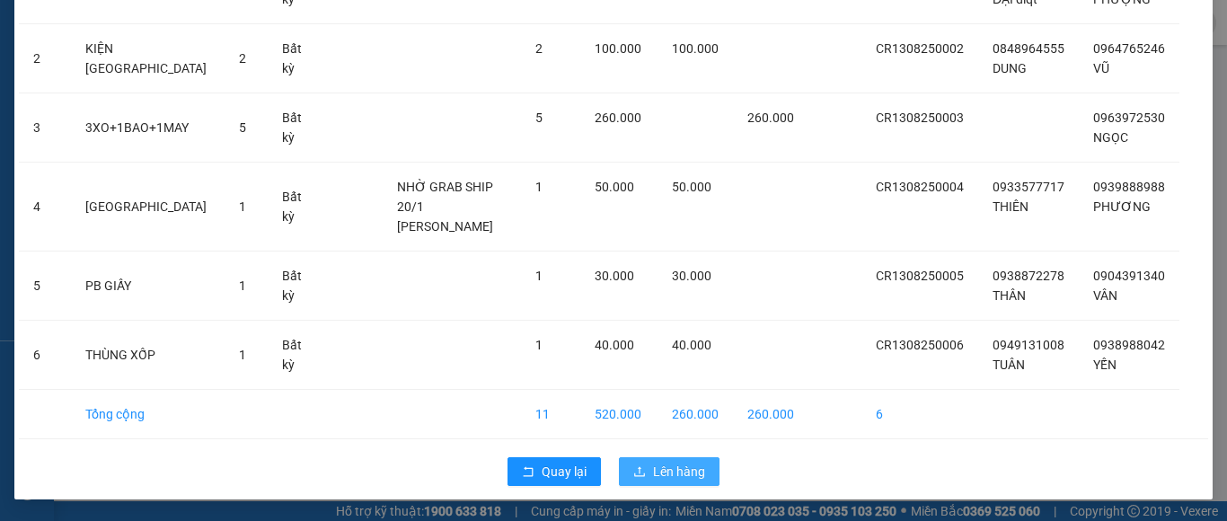
click at [695, 471] on span "Lên hàng" at bounding box center [679, 472] width 52 height 20
